Goal: Find specific page/section: Locate a particular part of the current website

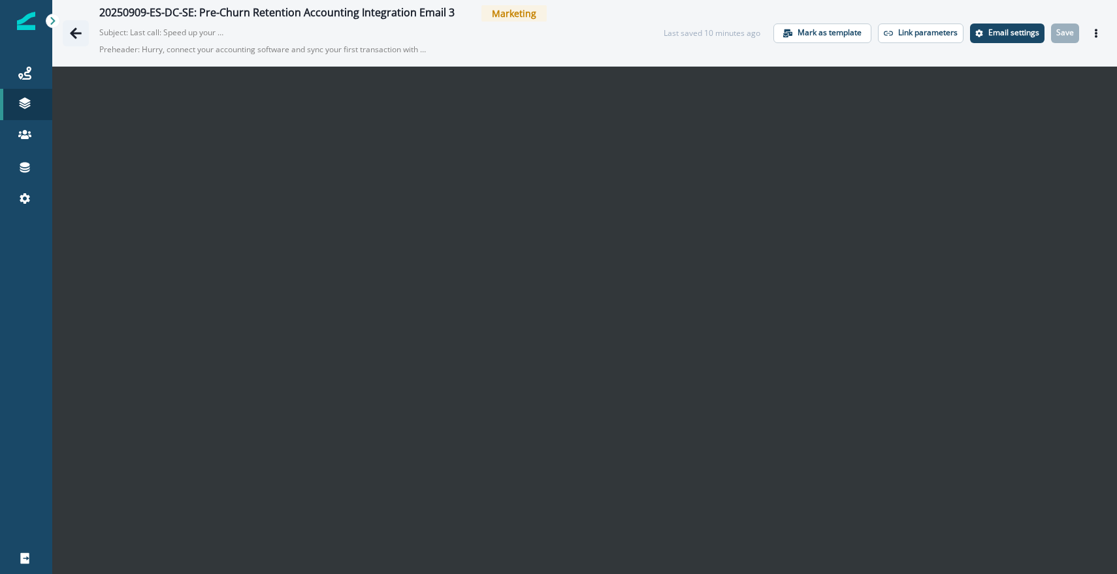
click at [74, 30] on icon "Go back" at bounding box center [76, 32] width 12 height 11
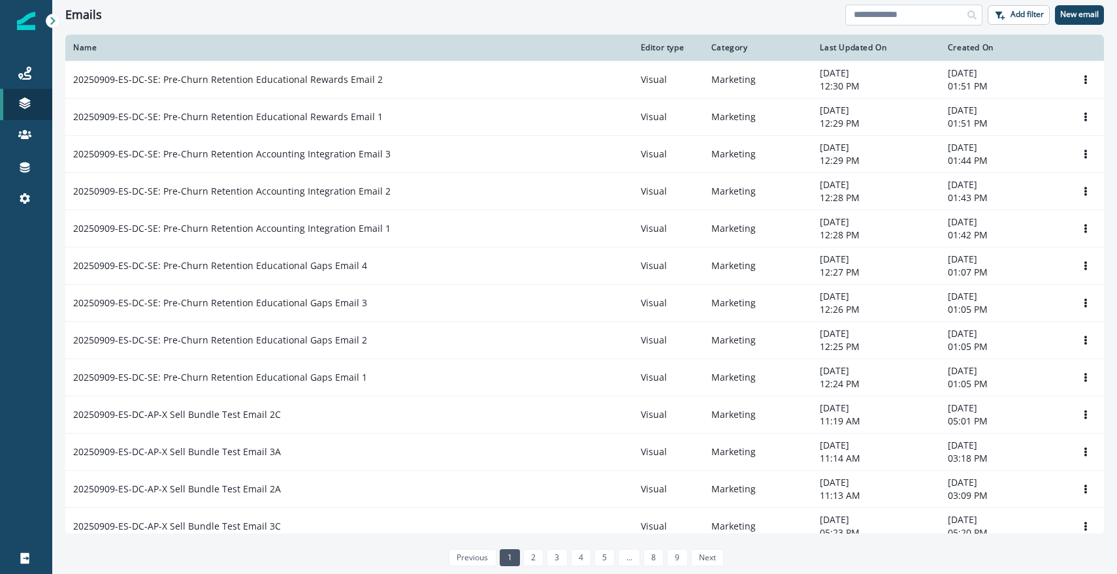
drag, startPoint x: 924, startPoint y: 2, endPoint x: 925, endPoint y: 18, distance: 15.7
click at [924, 4] on div "Emails Add filter New email" at bounding box center [584, 14] width 1065 height 29
click at [925, 18] on input at bounding box center [913, 15] width 137 height 21
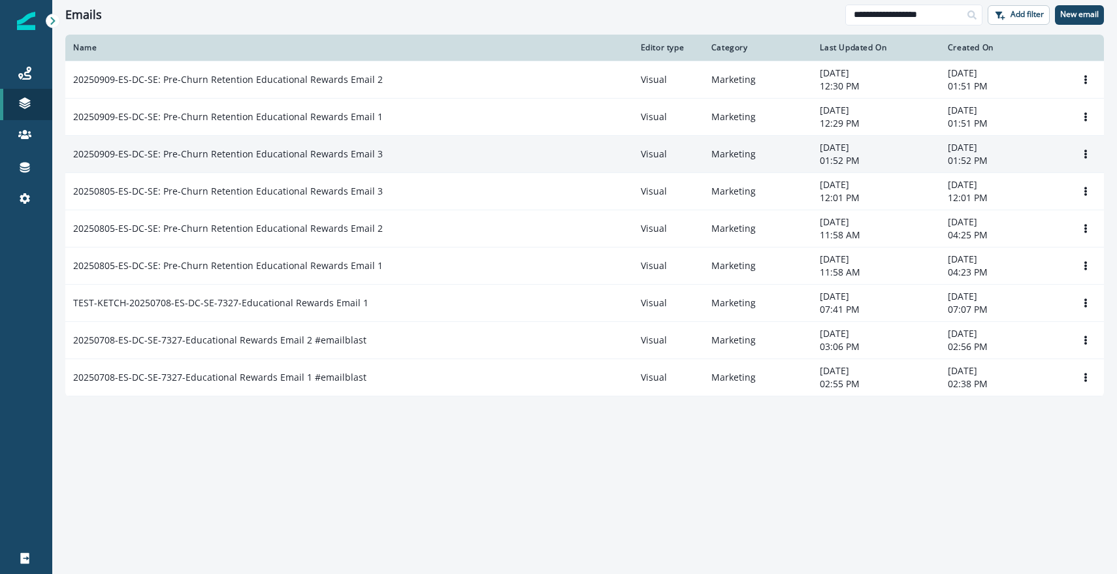
type input "**********"
click at [339, 152] on p "20250909-ES-DC-SE: Pre-Churn Retention Educational Rewards Email 3" at bounding box center [228, 154] width 310 height 13
